Goal: Information Seeking & Learning: Find specific page/section

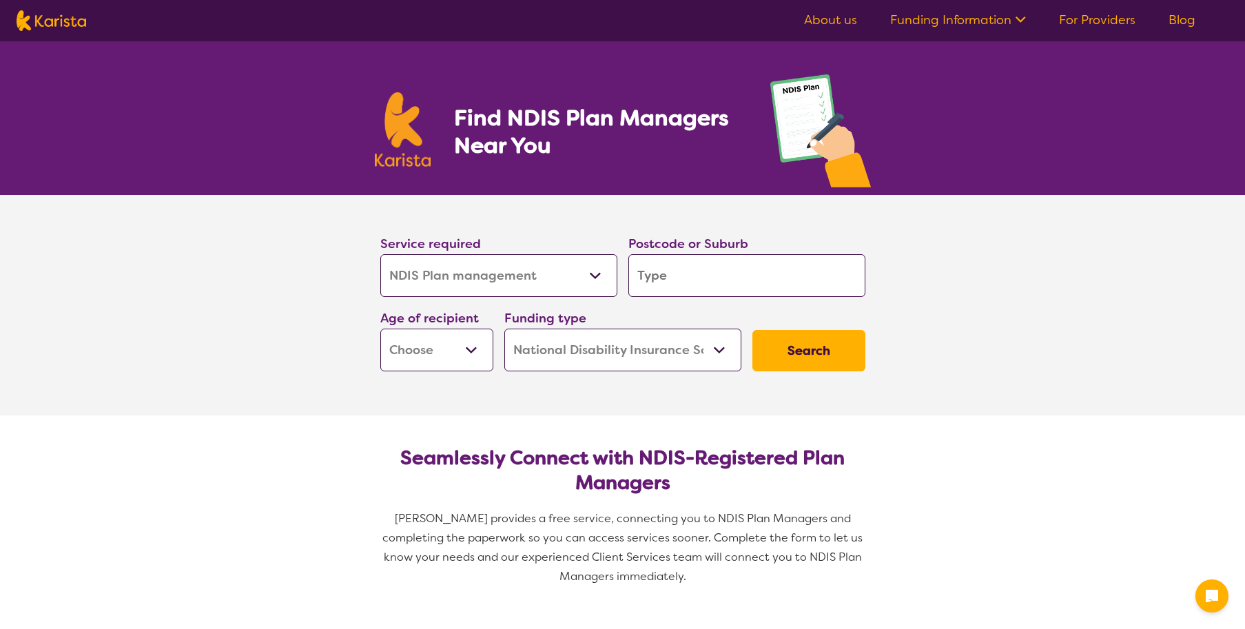
select select "NDIS Plan management"
select select "NDIS"
select select "NDIS Plan management"
select select "NDIS"
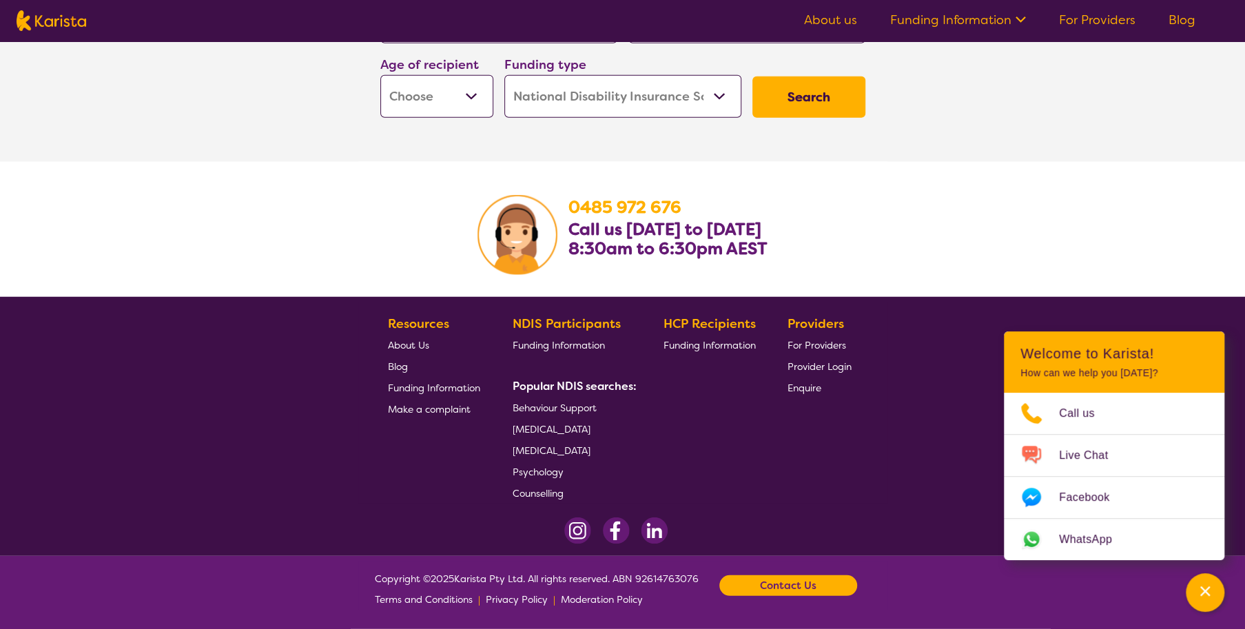
scroll to position [2143, 0]
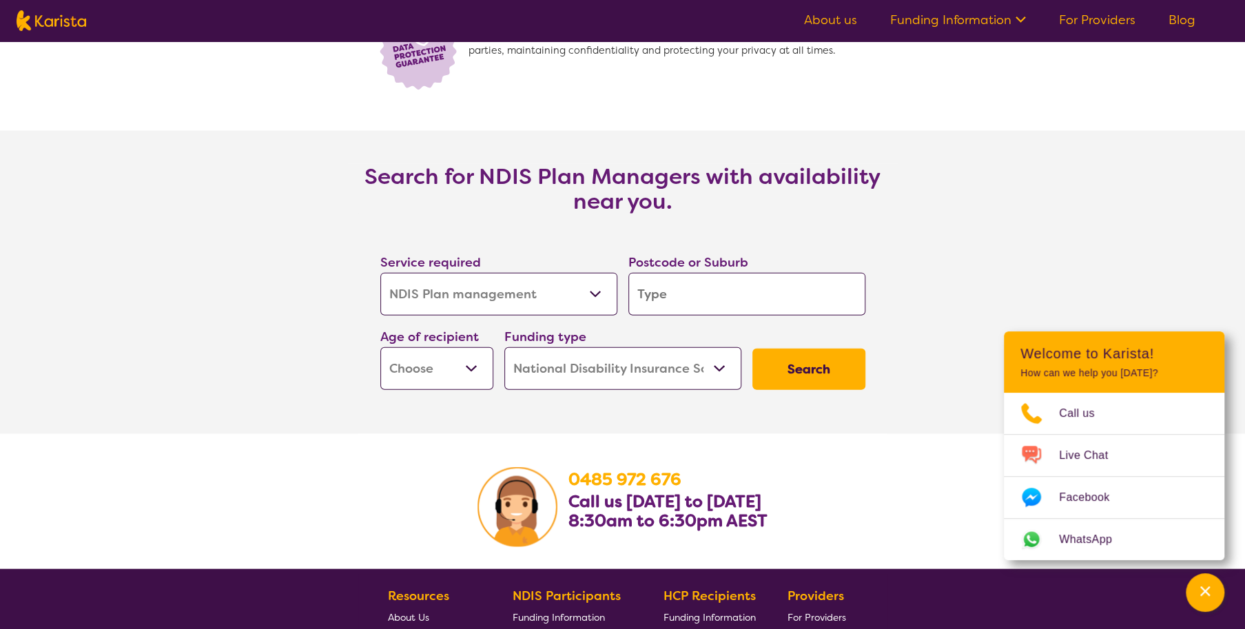
click at [1020, 21] on icon at bounding box center [1018, 18] width 14 height 14
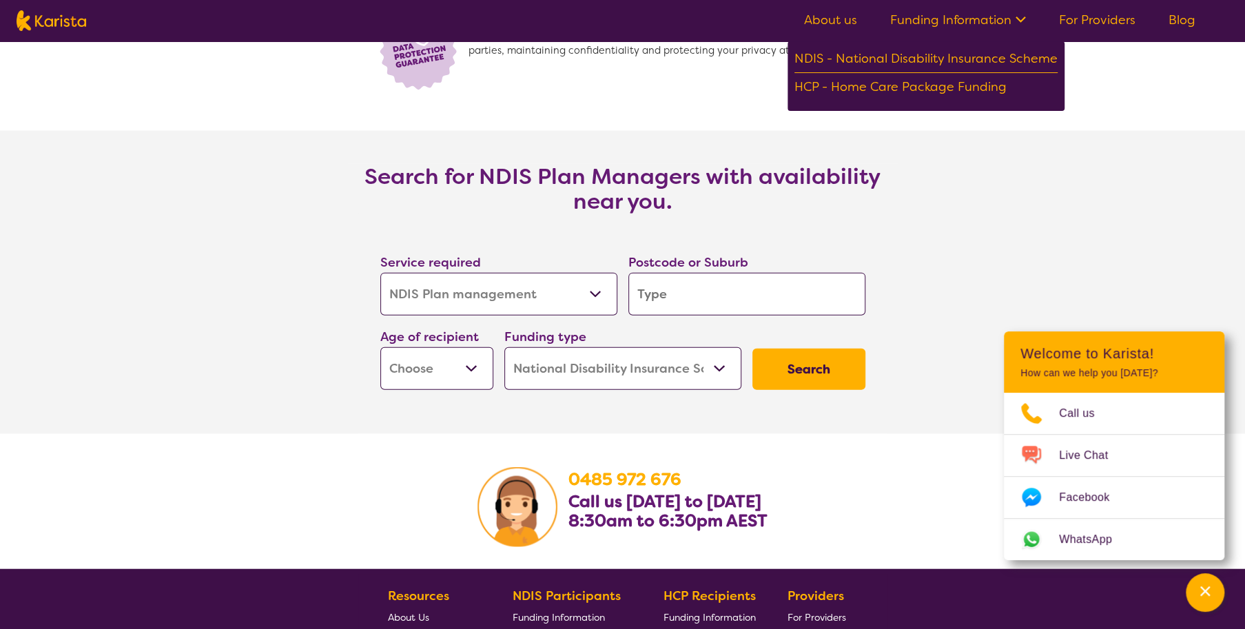
click at [1090, 87] on section "We prioritise data security with end-to-end encryption, ensuring your informati…" at bounding box center [622, 58] width 1245 height 146
click at [344, 150] on section "Search for NDIS Plan Managers with availability near you. Service required Alli…" at bounding box center [622, 282] width 1245 height 303
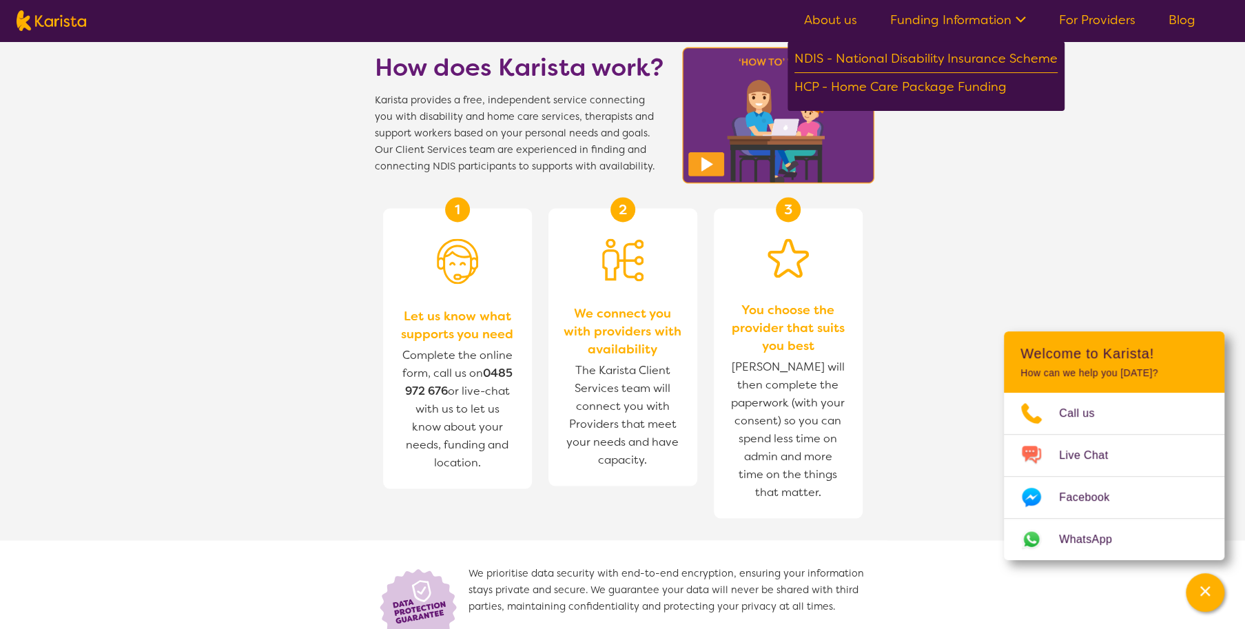
scroll to position [1316, 0]
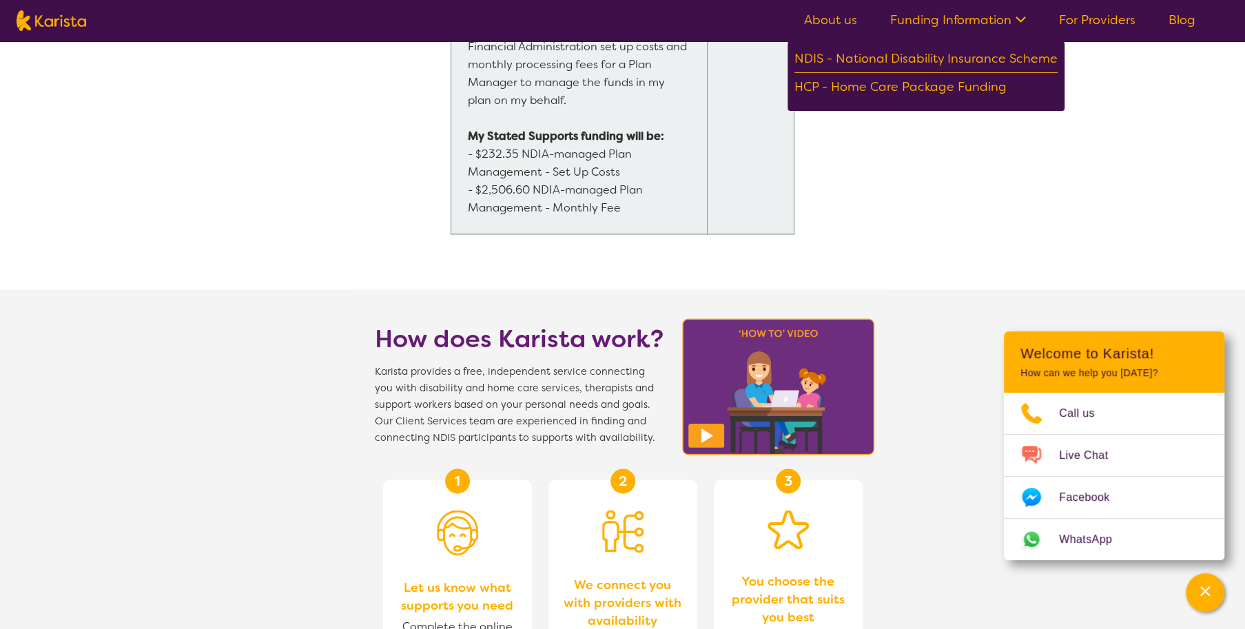
click at [1018, 17] on icon at bounding box center [1018, 18] width 14 height 14
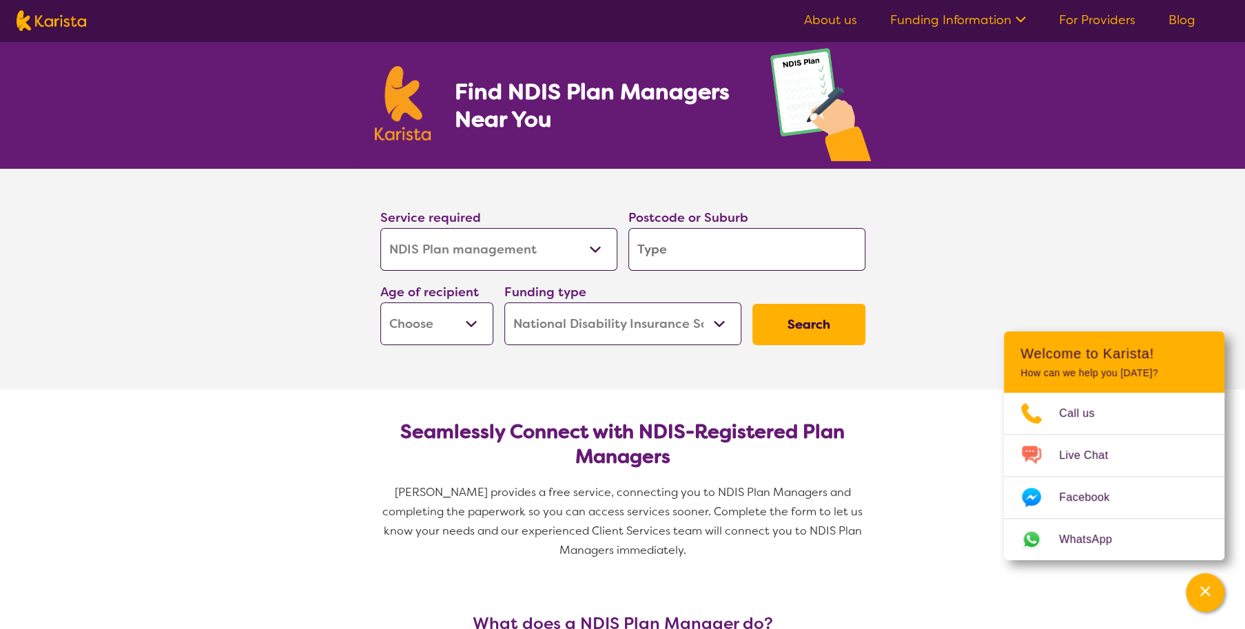
scroll to position [0, 0]
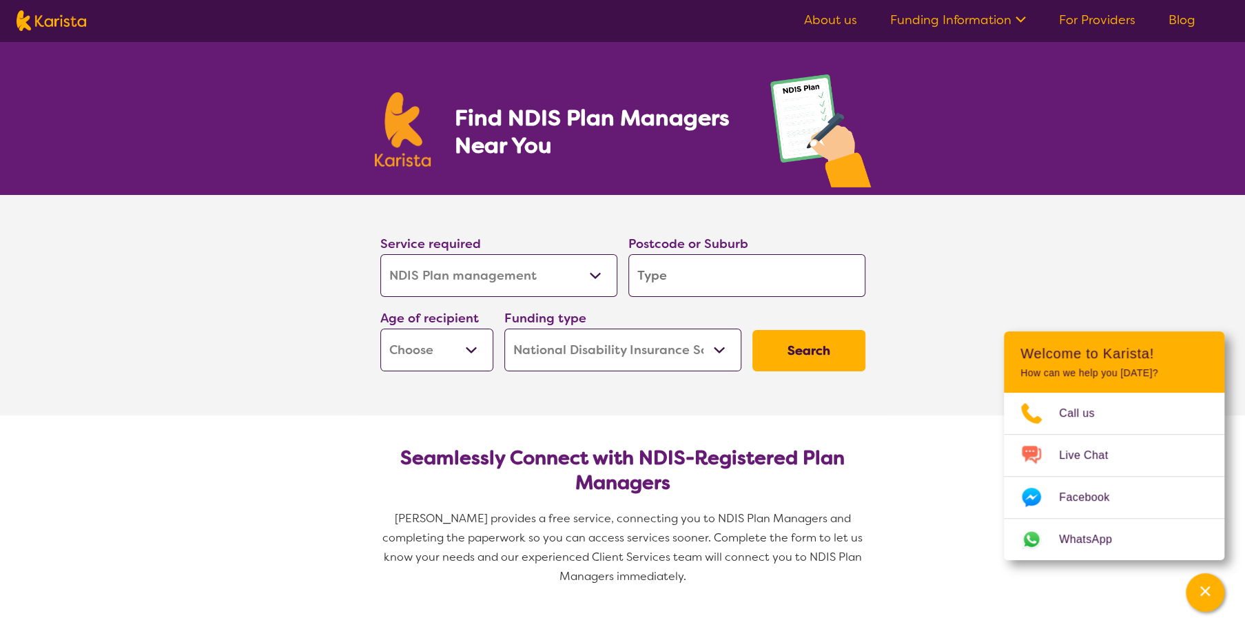
click at [791, 280] on input "search" at bounding box center [746, 275] width 237 height 43
type input "3"
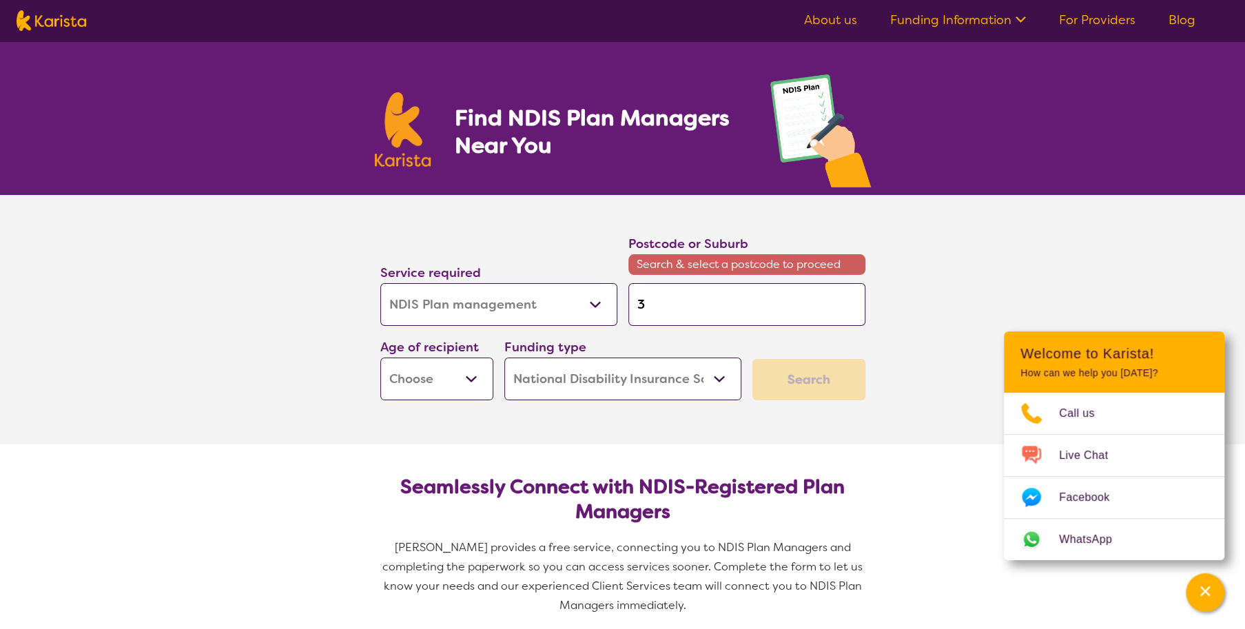
type input "31"
type input "314"
type input "3141"
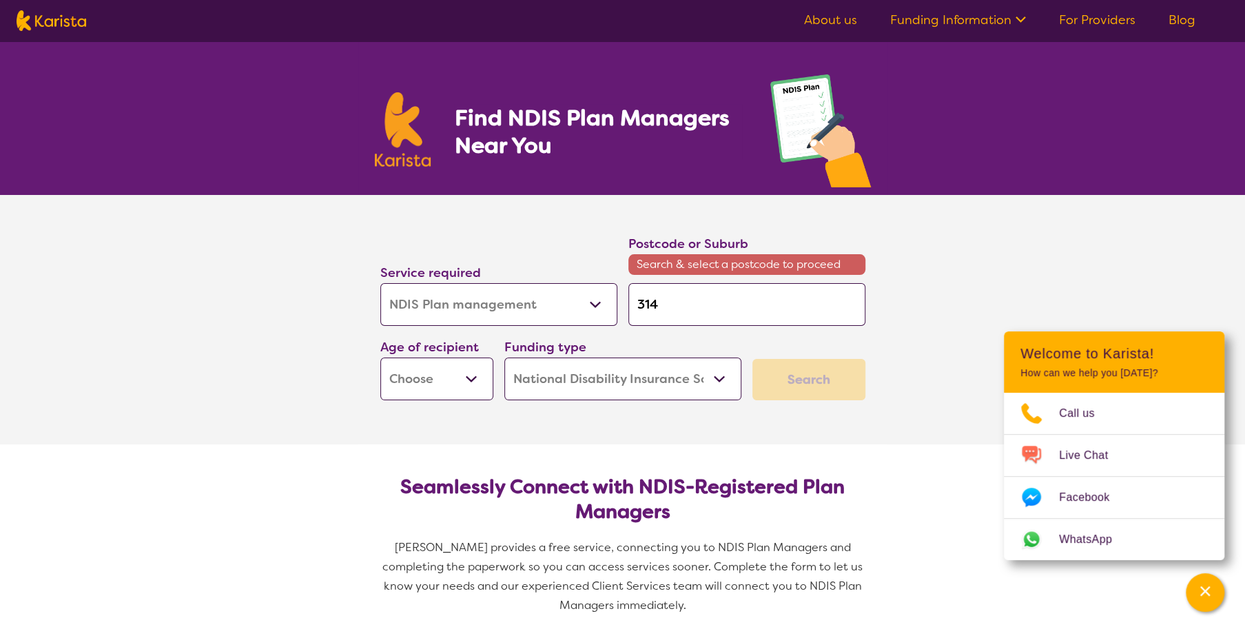
type input "3141"
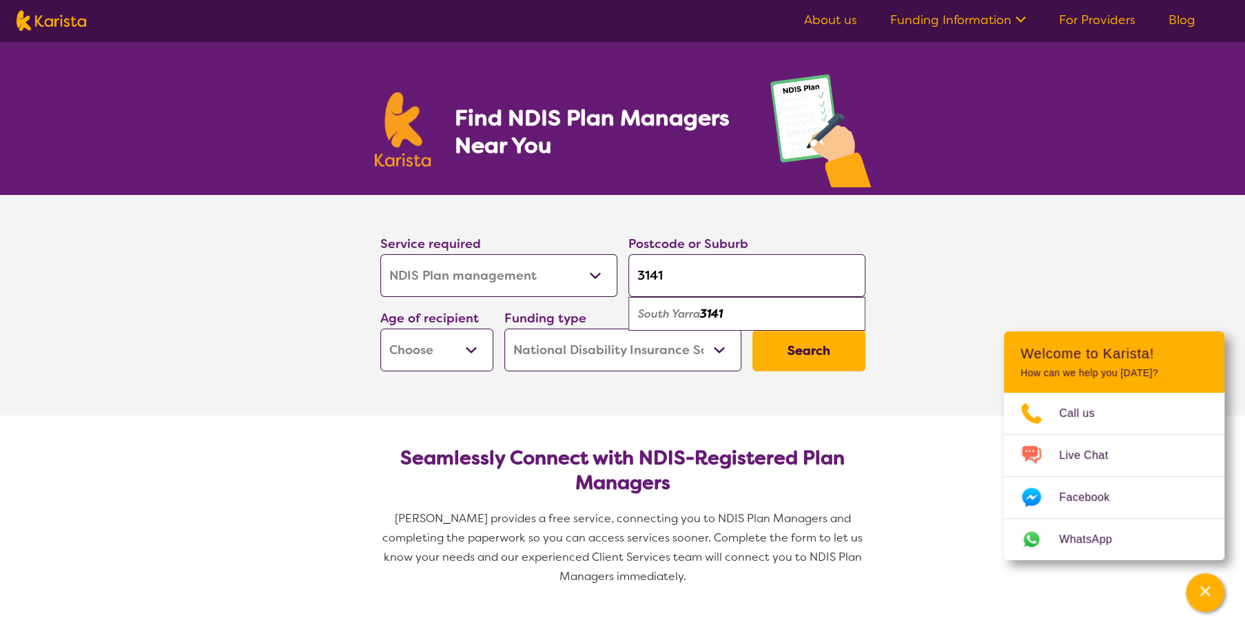
type input "3141"
click at [753, 307] on div "South Yarra 3141" at bounding box center [746, 314] width 223 height 26
click at [815, 358] on button "Search" at bounding box center [808, 350] width 113 height 41
click at [462, 346] on select "Early Childhood - 0 to 9 Child - 10 to 11 Adolescent - 12 to 17 Adult - 18 to 6…" at bounding box center [436, 350] width 113 height 43
select select "AD"
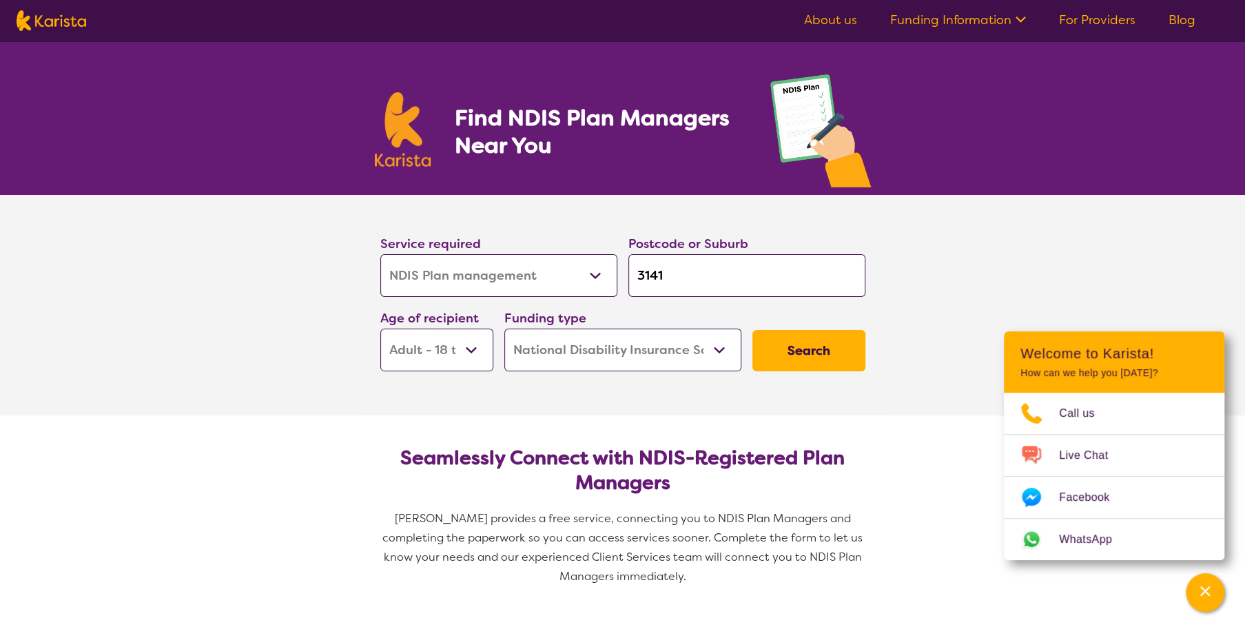
click at [380, 329] on select "Early Childhood - 0 to 9 Child - 10 to 11 Adolescent - 12 to 17 Adult - 18 to 6…" at bounding box center [436, 350] width 113 height 43
select select "AD"
click at [825, 351] on button "Search" at bounding box center [808, 350] width 113 height 41
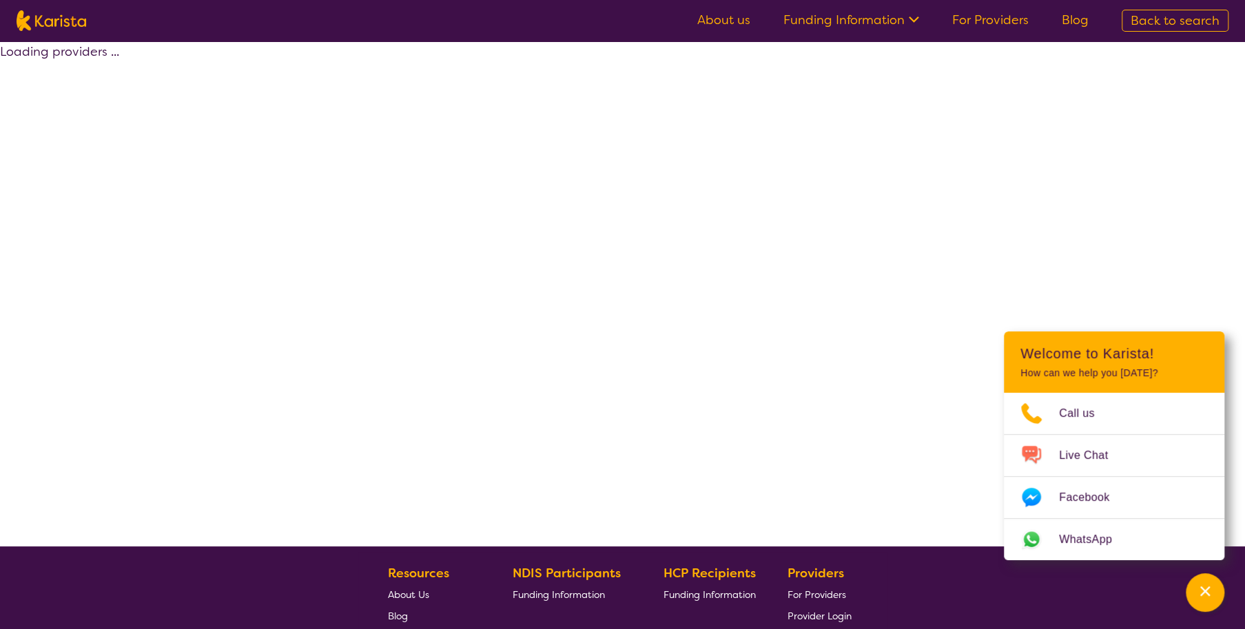
select select "by_score"
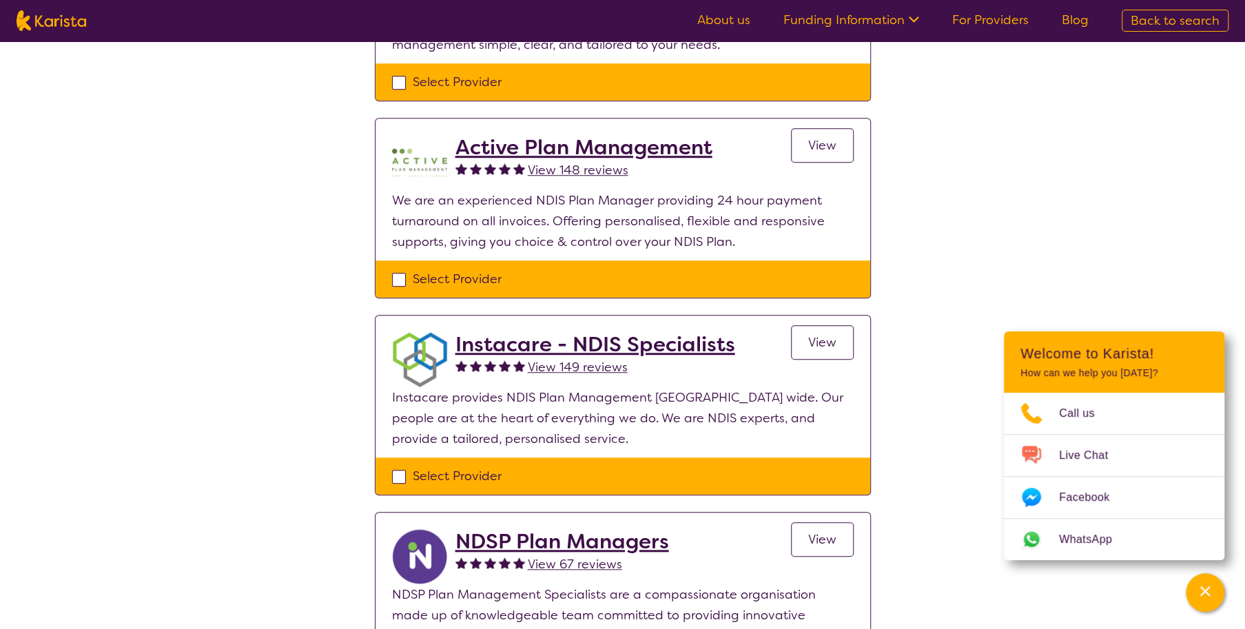
scroll to position [551, 0]
